Goal: Check status: Check status

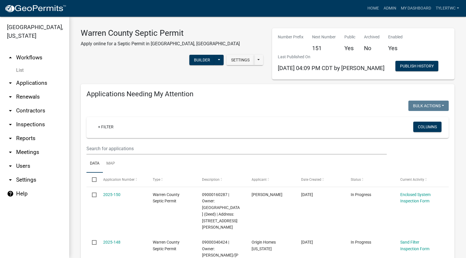
select select "2: 50"
select select "3: 100"
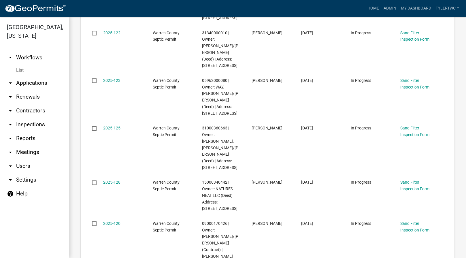
scroll to position [1209, 0]
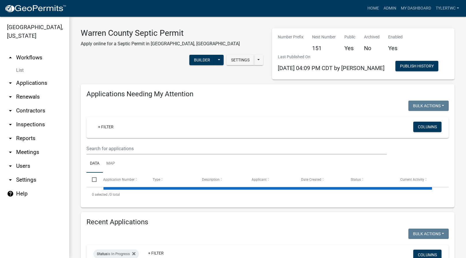
select select "2: 50"
select select "3: 100"
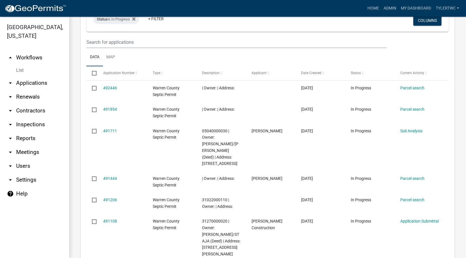
scroll to position [1478, 0]
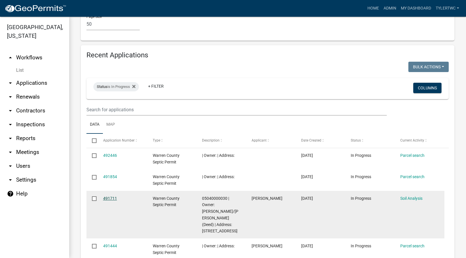
click at [108, 196] on link "491711" at bounding box center [110, 198] width 14 height 5
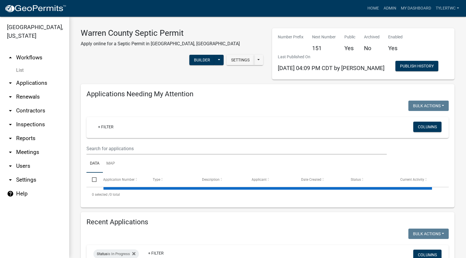
select select "2: 50"
select select "3: 100"
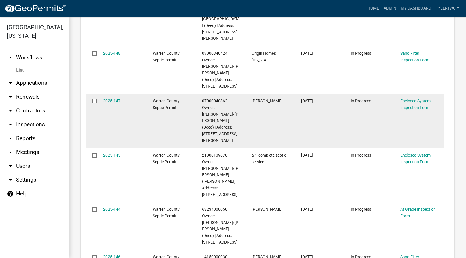
scroll to position [202, 0]
